Goal: Navigation & Orientation: Go to known website

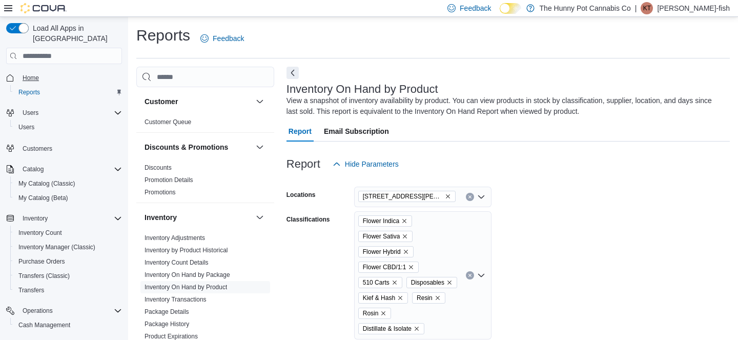
scroll to position [233, 0]
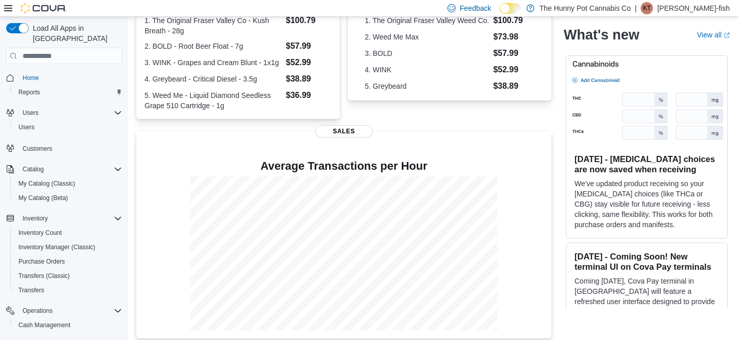
scroll to position [255, 0]
